Goal: Task Accomplishment & Management: Manage account settings

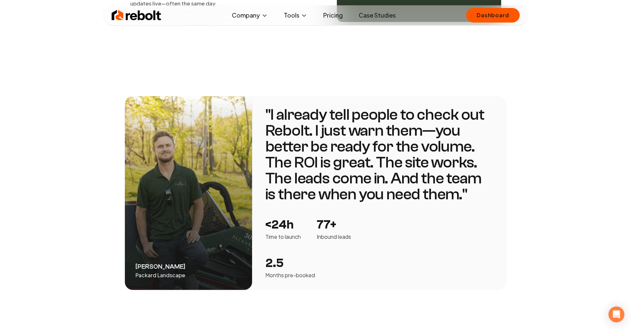
scroll to position [1107, 0]
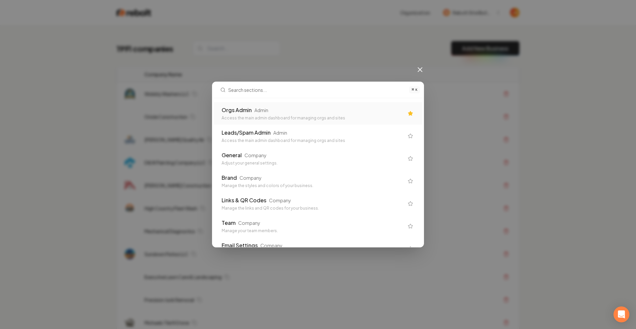
click at [304, 109] on div "Orgs Admin Admin" at bounding box center [313, 110] width 182 height 8
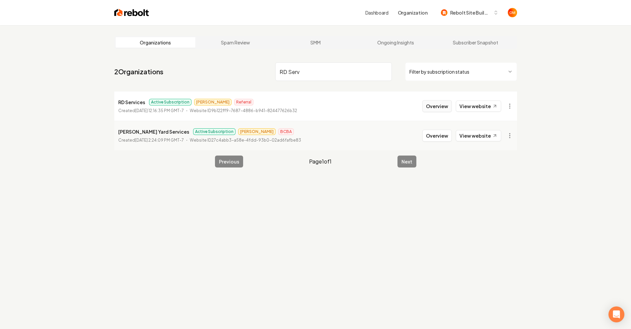
type input "RD Serv"
click at [441, 107] on button "Overview" at bounding box center [437, 106] width 29 height 12
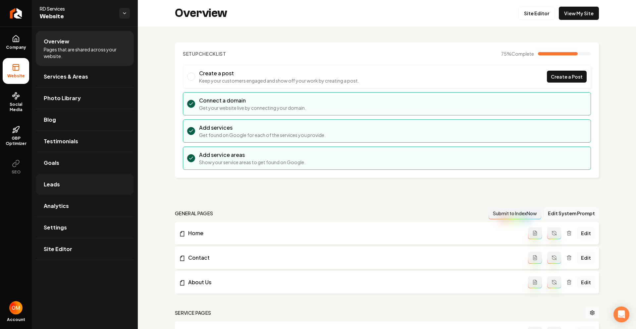
click at [68, 185] on link "Leads" at bounding box center [85, 184] width 98 height 21
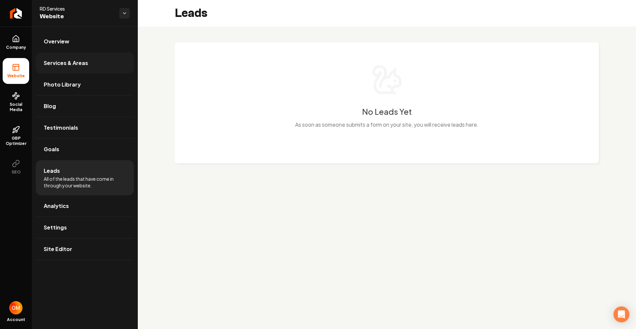
click at [87, 72] on link "Services & Areas" at bounding box center [85, 62] width 98 height 21
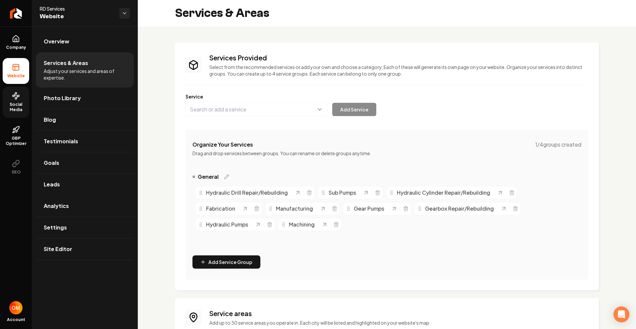
click at [6, 102] on span "Social Media" at bounding box center [16, 107] width 27 height 11
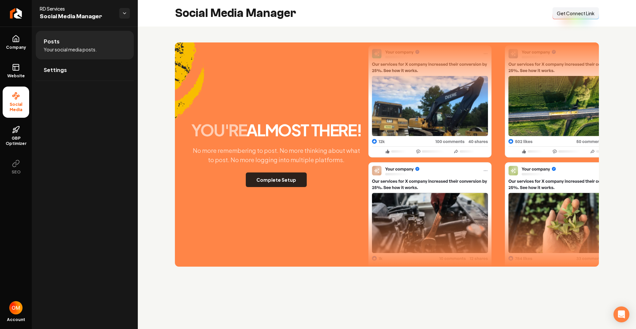
click at [280, 187] on div "you're almost there! No more remembering to post. No more thinking about what t…" at bounding box center [387, 154] width 424 height 224
click at [281, 184] on button "Complete Setup" at bounding box center [276, 179] width 61 height 15
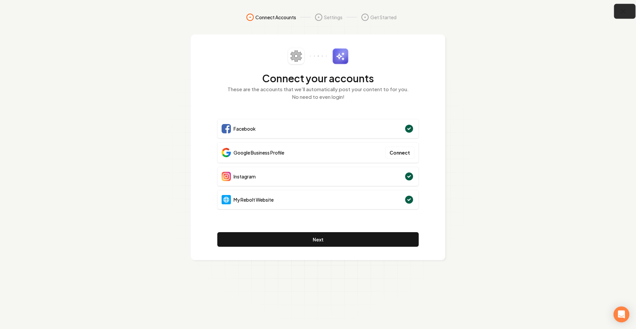
click at [620, 12] on icon "button" at bounding box center [623, 11] width 8 height 8
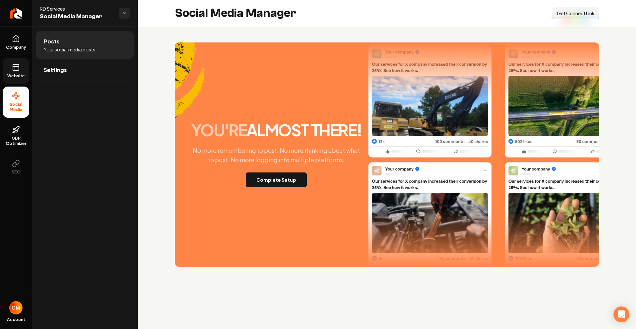
click at [14, 64] on rect at bounding box center [16, 67] width 6 height 6
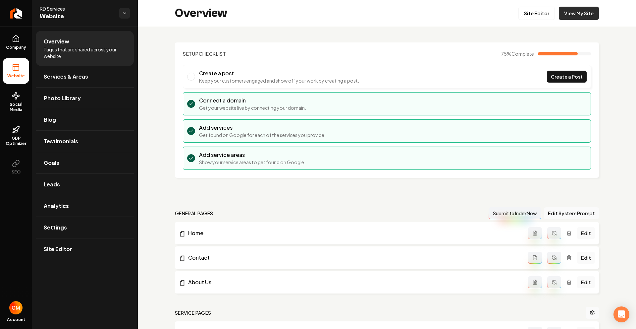
click at [582, 12] on link "View My Site" at bounding box center [579, 13] width 40 height 13
